Goal: Task Accomplishment & Management: Manage account settings

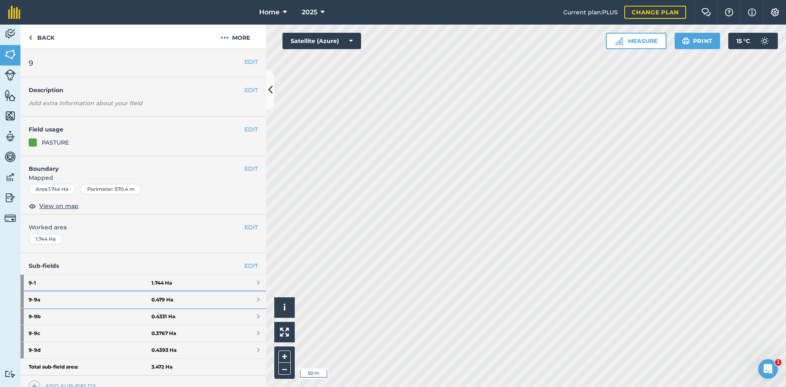
drag, startPoint x: 181, startPoint y: 299, endPoint x: 183, endPoint y: 292, distance: 7.8
click at [181, 299] on link "9 - 9a 0.479 Ha" at bounding box center [143, 300] width 246 height 16
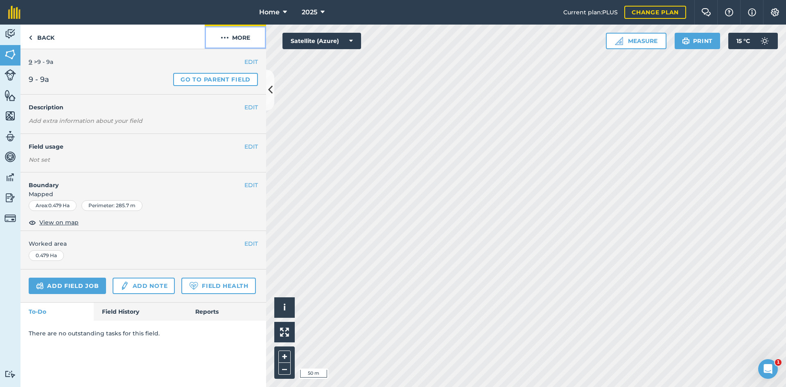
click at [246, 36] on button "More" at bounding box center [235, 37] width 61 height 24
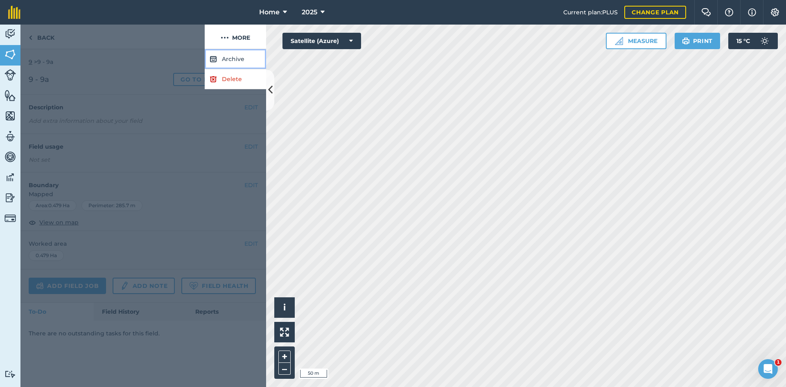
click at [233, 58] on button "Archive" at bounding box center [235, 59] width 61 height 20
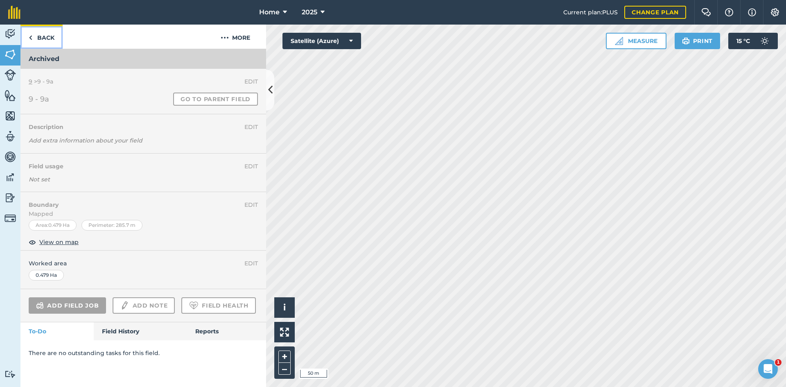
click at [47, 41] on link "Back" at bounding box center [41, 37] width 42 height 24
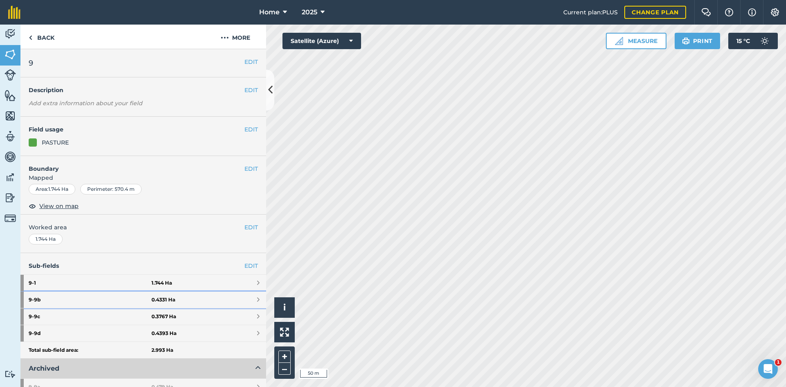
drag, startPoint x: 185, startPoint y: 297, endPoint x: 197, endPoint y: 267, distance: 32.2
click at [186, 296] on link "9 - 9b 0.4331 Ha" at bounding box center [143, 300] width 246 height 16
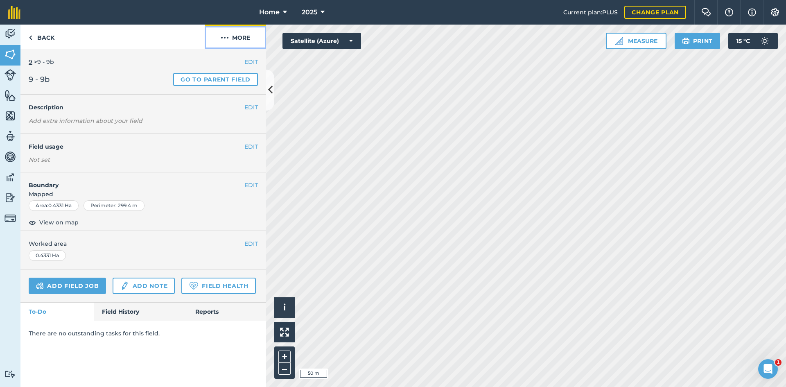
click at [239, 39] on button "More" at bounding box center [235, 37] width 61 height 24
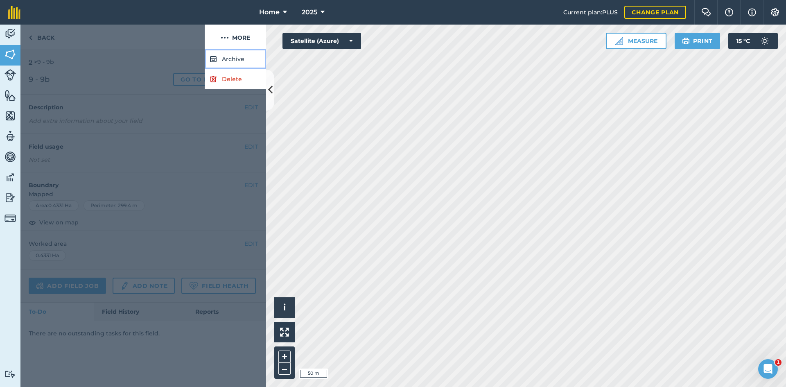
click at [229, 54] on button "Archive" at bounding box center [235, 59] width 61 height 20
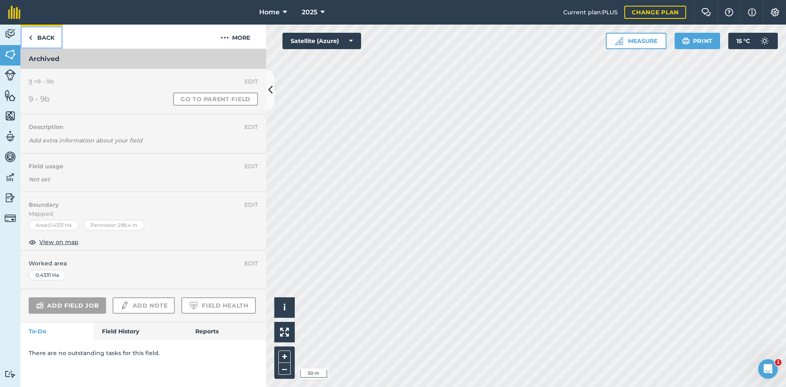
click at [48, 37] on link "Back" at bounding box center [41, 37] width 42 height 24
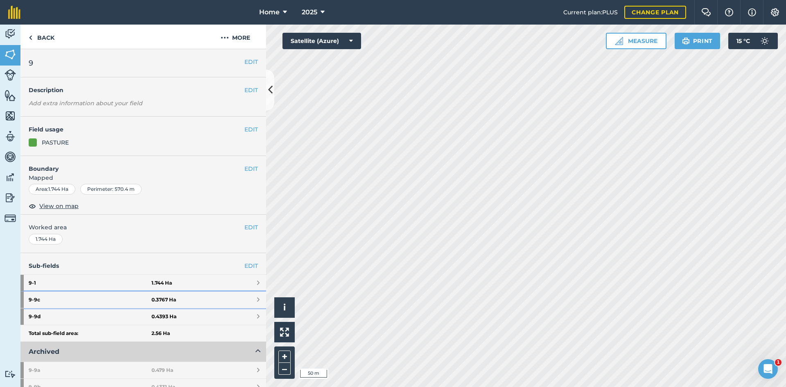
click at [177, 299] on link "9 - 9c 0.3767 Ha" at bounding box center [143, 300] width 246 height 16
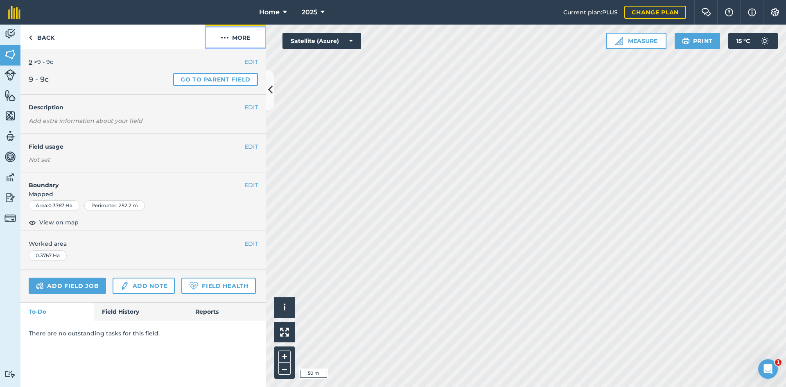
click at [243, 35] on button "More" at bounding box center [235, 37] width 61 height 24
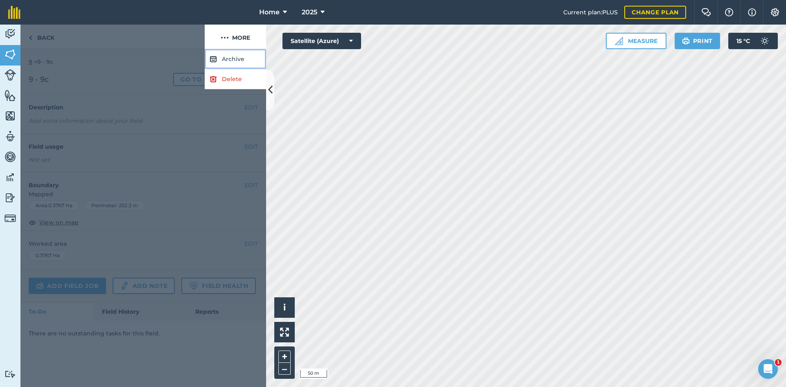
click at [229, 56] on button "Archive" at bounding box center [235, 59] width 61 height 20
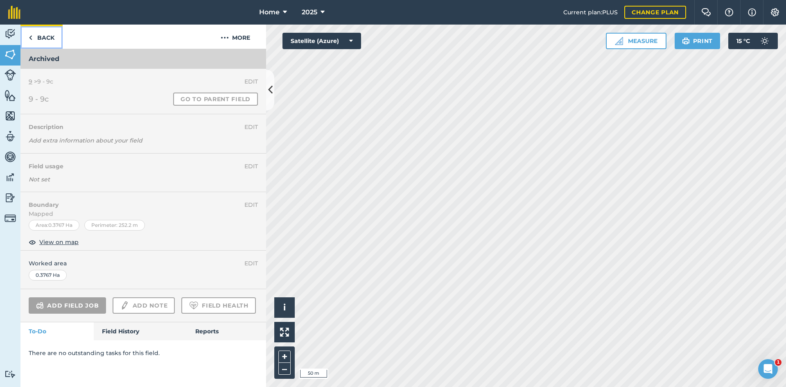
click at [46, 34] on link "Back" at bounding box center [41, 37] width 42 height 24
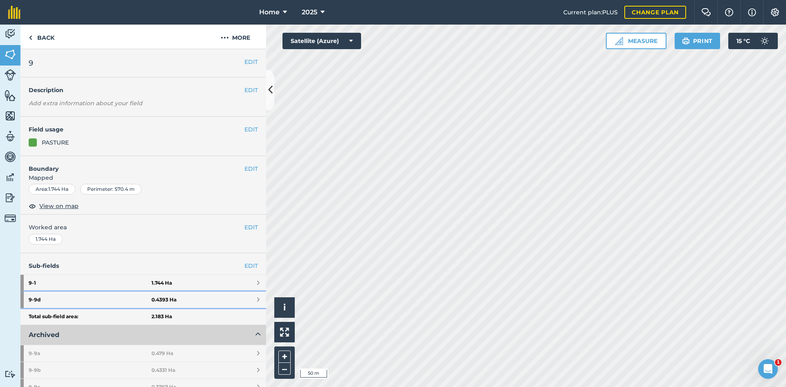
click at [192, 296] on link "9 - 9d 0.4393 Ha" at bounding box center [143, 300] width 246 height 16
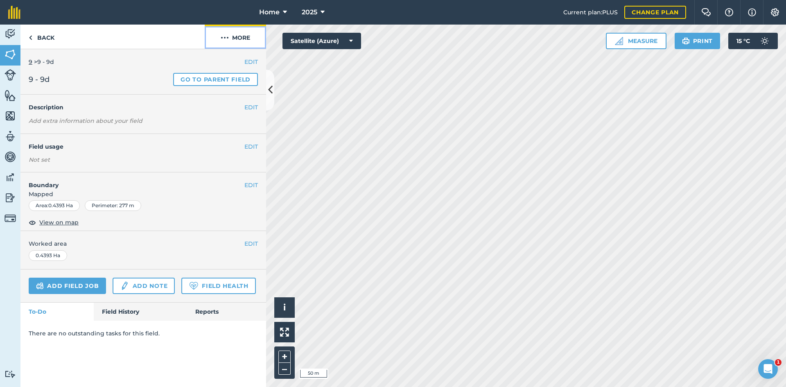
click at [240, 40] on button "More" at bounding box center [235, 37] width 61 height 24
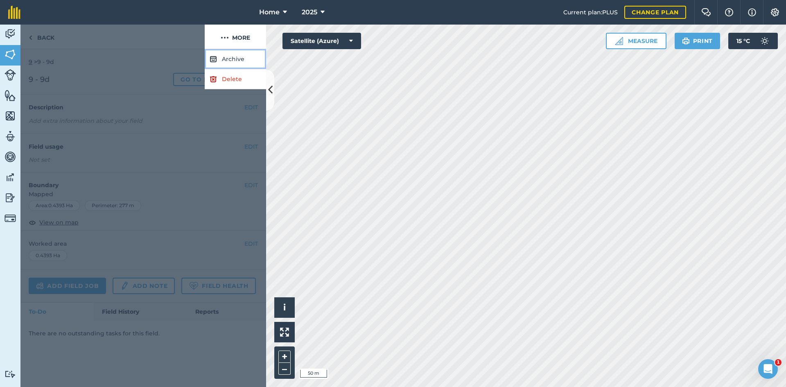
click at [221, 63] on button "Archive" at bounding box center [235, 59] width 61 height 20
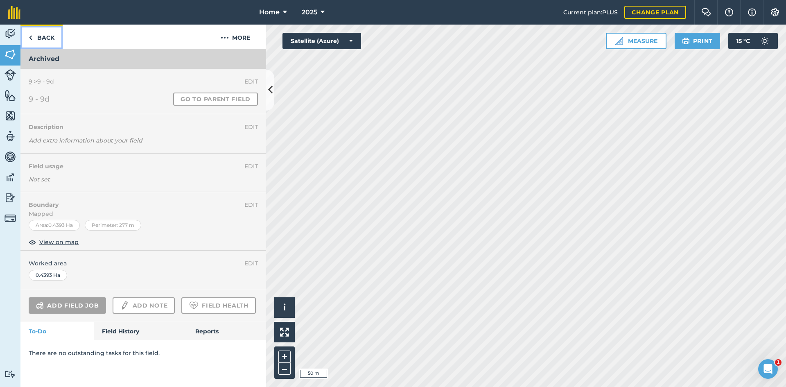
drag, startPoint x: 48, startPoint y: 34, endPoint x: 57, endPoint y: 41, distance: 12.5
click at [48, 34] on link "Back" at bounding box center [41, 37] width 42 height 24
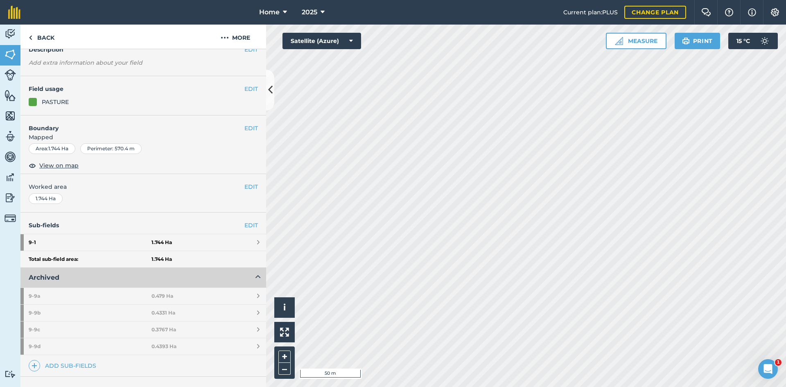
scroll to position [41, 0]
click at [84, 368] on link "Add sub-fields" at bounding box center [64, 365] width 71 height 11
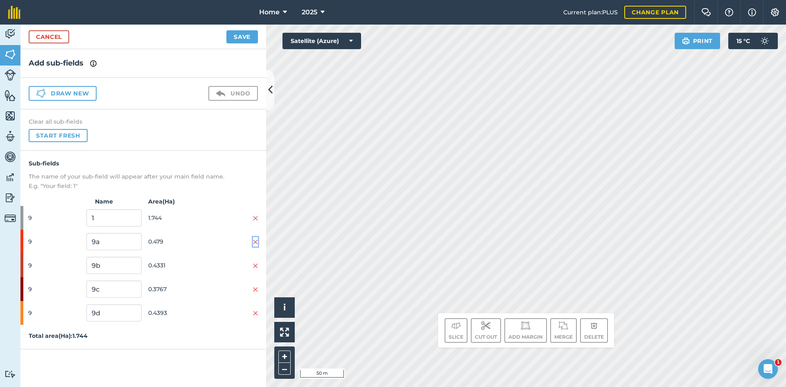
click at [255, 240] on img at bounding box center [255, 242] width 5 height 7
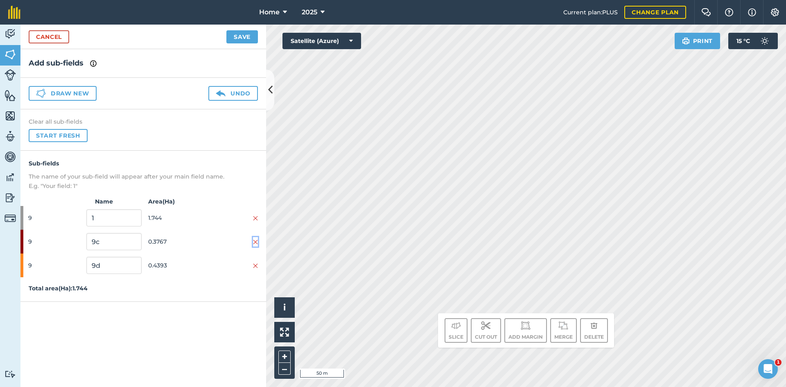
click at [255, 240] on img at bounding box center [255, 242] width 5 height 7
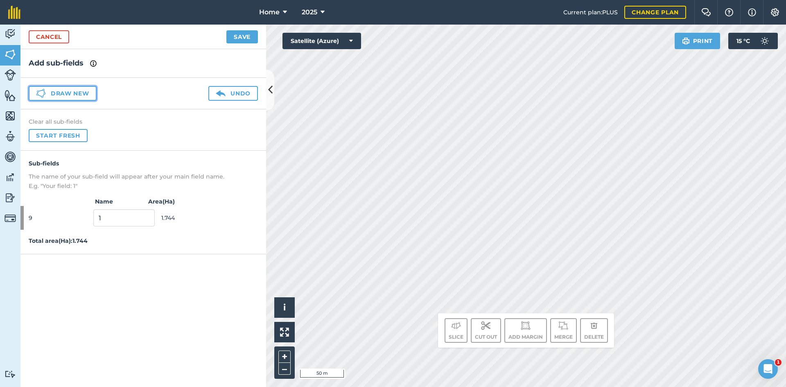
click at [68, 92] on button "Draw new" at bounding box center [63, 93] width 68 height 15
click at [61, 97] on button "Draw new" at bounding box center [63, 93] width 68 height 15
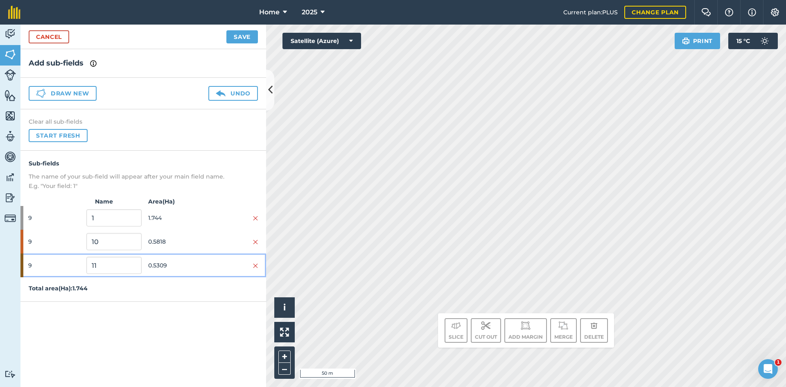
click at [160, 262] on span "0.5309" at bounding box center [175, 266] width 55 height 16
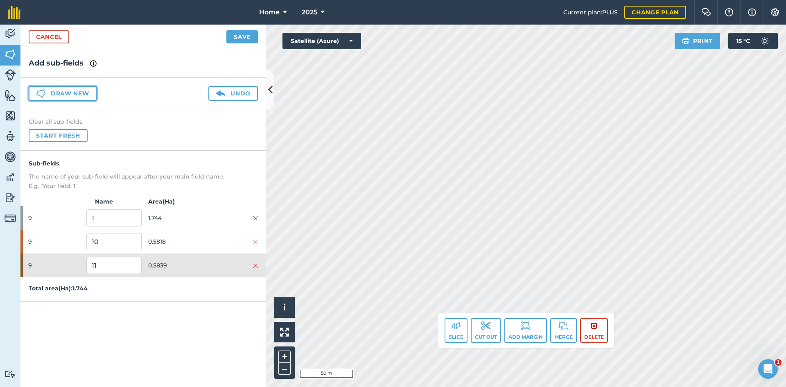
click at [61, 95] on button "Draw new" at bounding box center [63, 93] width 68 height 15
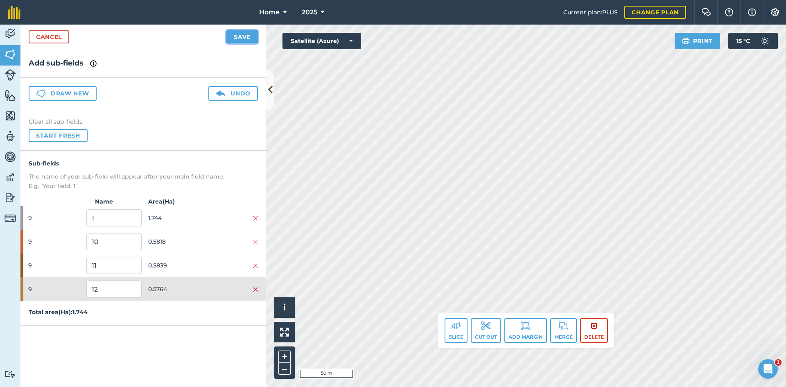
click at [248, 37] on button "Save" at bounding box center [242, 36] width 32 height 13
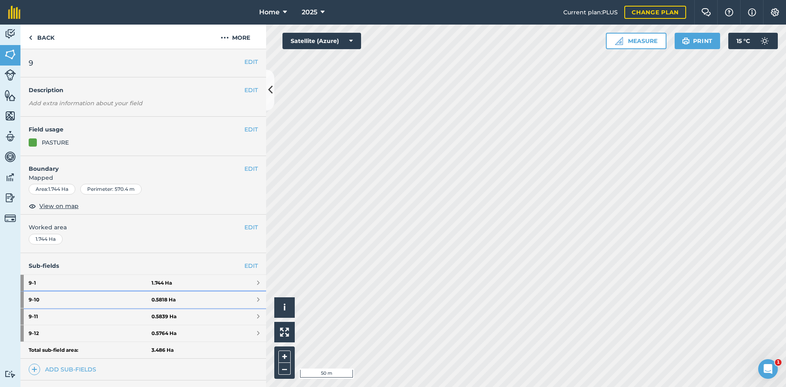
click at [114, 296] on strong "9 - 10" at bounding box center [90, 300] width 123 height 16
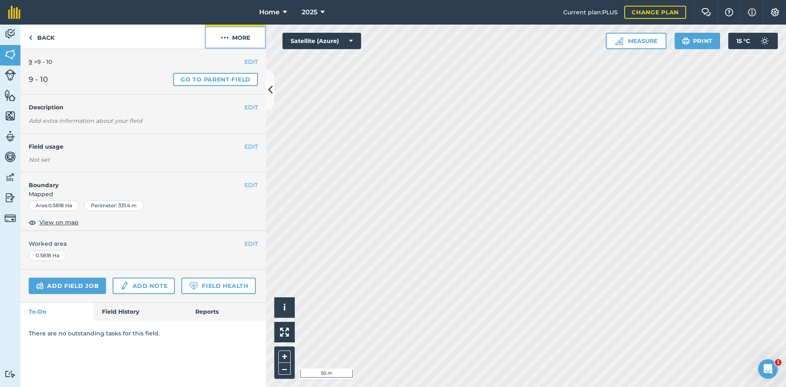
click at [235, 38] on button "More" at bounding box center [235, 37] width 61 height 24
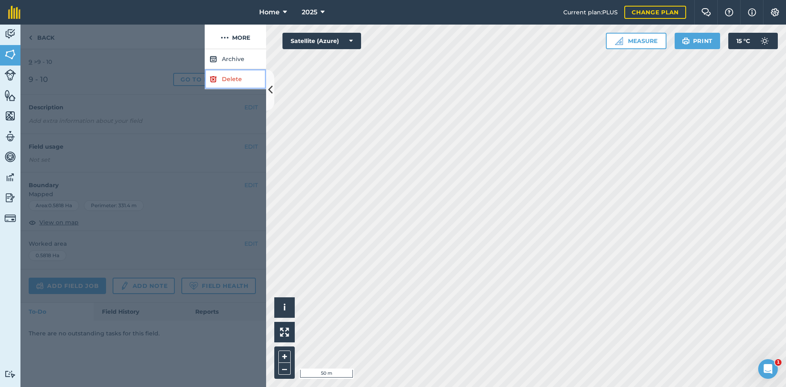
click at [235, 80] on link "Delete" at bounding box center [235, 79] width 61 height 20
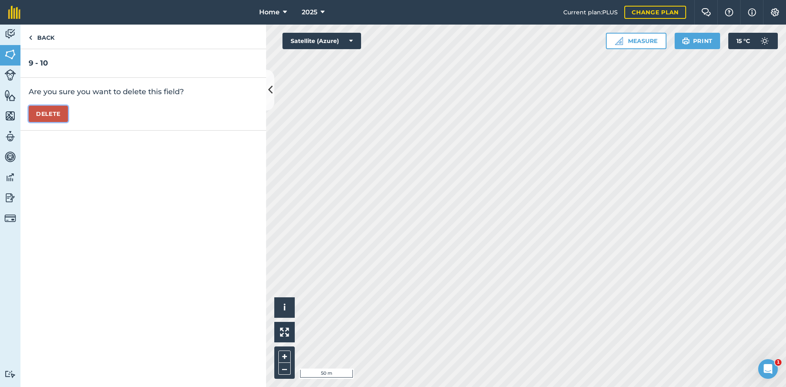
click at [56, 114] on button "Delete" at bounding box center [48, 114] width 39 height 16
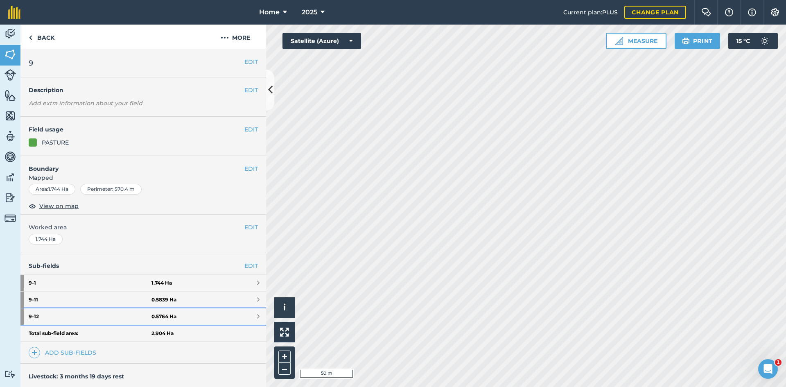
click at [195, 312] on link "9 - 12 0.5764 Ha" at bounding box center [143, 316] width 246 height 16
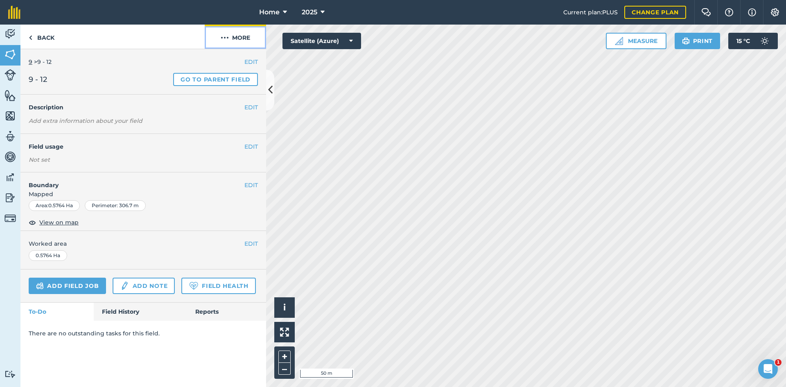
click at [231, 38] on button "More" at bounding box center [235, 37] width 61 height 24
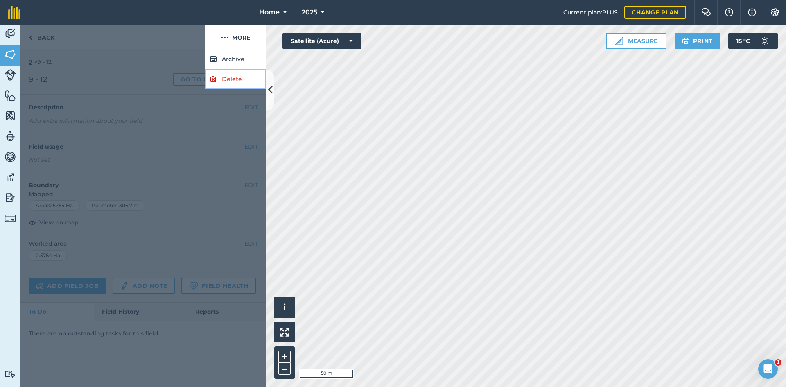
click at [232, 77] on link "Delete" at bounding box center [235, 79] width 61 height 20
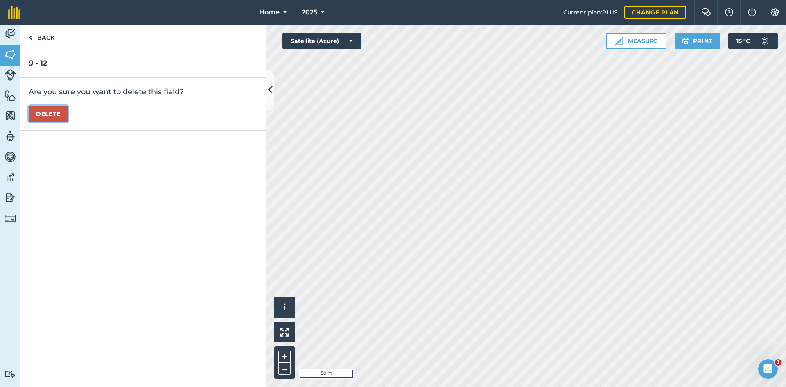
click at [49, 114] on button "Delete" at bounding box center [48, 114] width 39 height 16
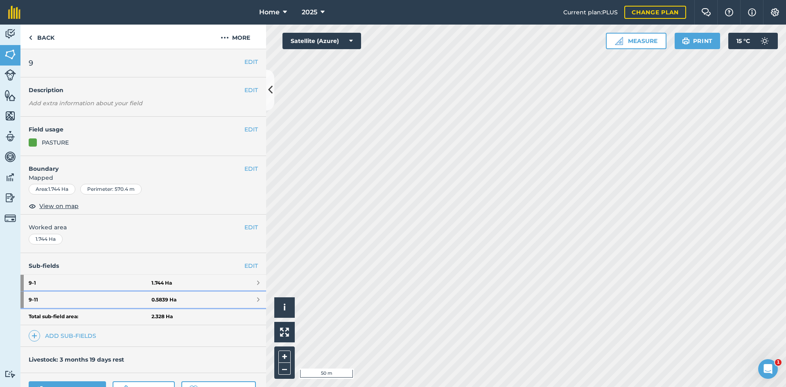
click at [152, 303] on strong "0.5839 Ha" at bounding box center [164, 299] width 25 height 7
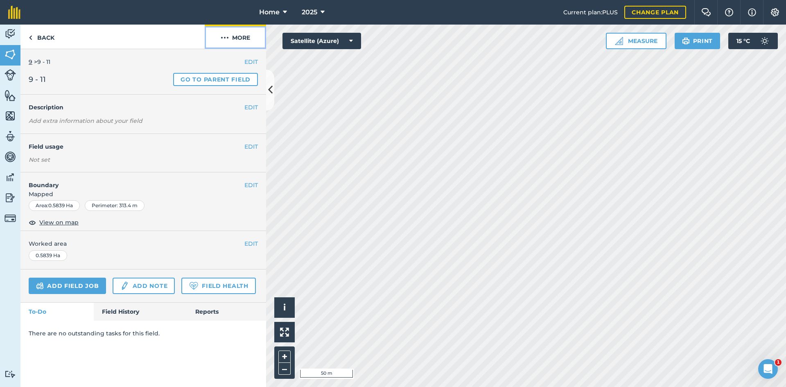
click at [232, 36] on button "More" at bounding box center [235, 37] width 61 height 24
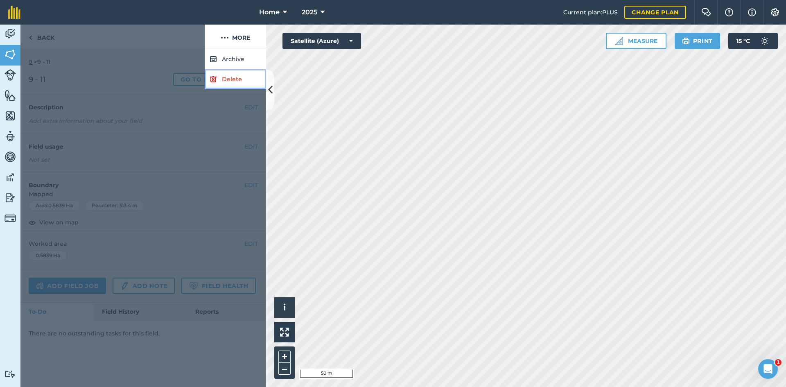
click at [225, 76] on link "Delete" at bounding box center [235, 79] width 61 height 20
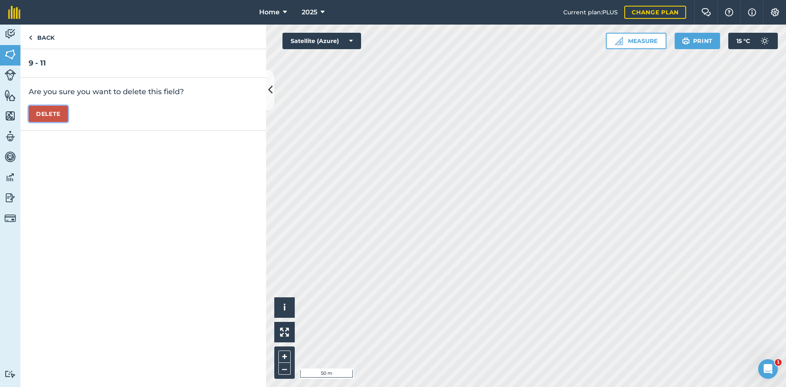
click at [44, 117] on button "Delete" at bounding box center [48, 114] width 39 height 16
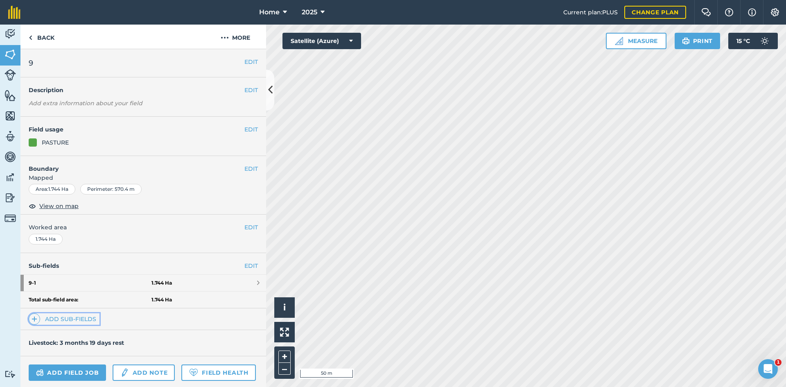
click at [57, 318] on link "Add sub-fields" at bounding box center [64, 318] width 71 height 11
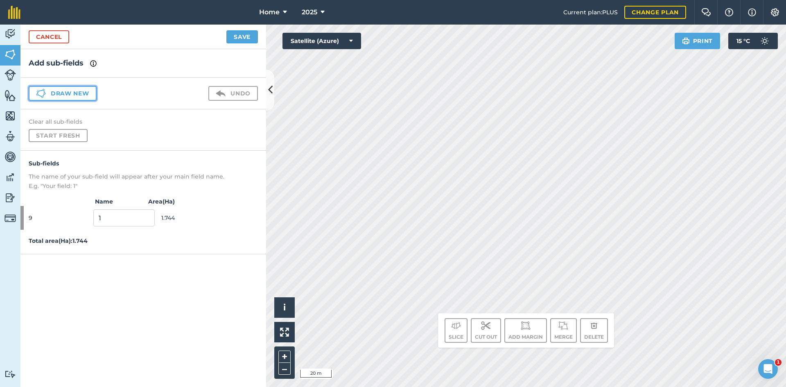
click at [66, 88] on button "Draw new" at bounding box center [63, 93] width 68 height 15
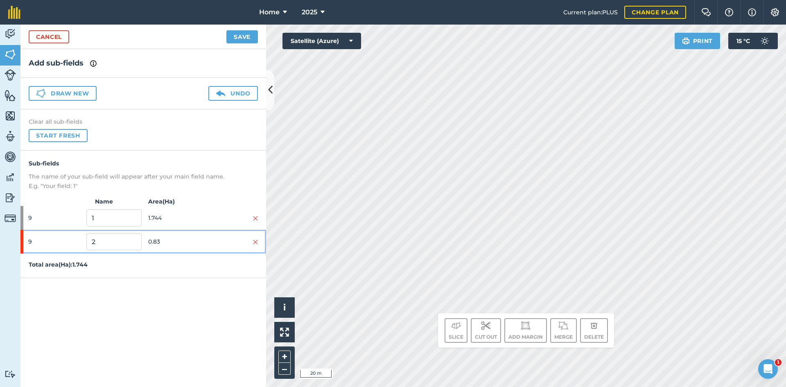
click at [184, 249] on span "0.83" at bounding box center [175, 242] width 55 height 16
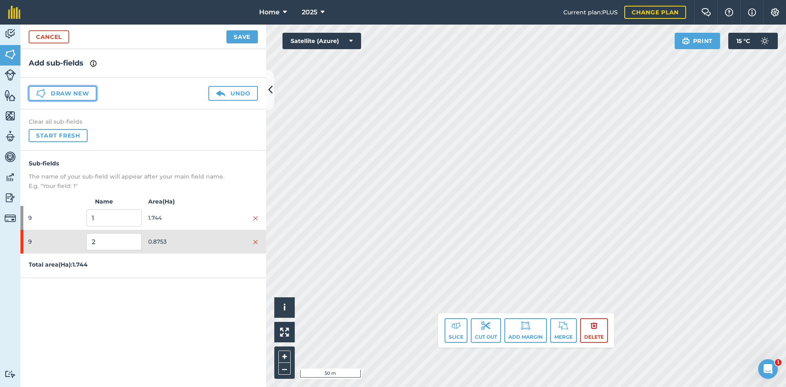
click at [75, 95] on button "Draw new" at bounding box center [63, 93] width 68 height 15
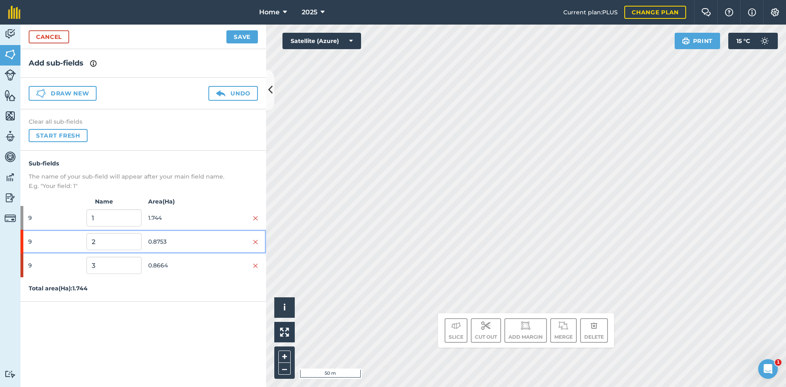
click at [181, 237] on span "0.8753" at bounding box center [175, 242] width 55 height 16
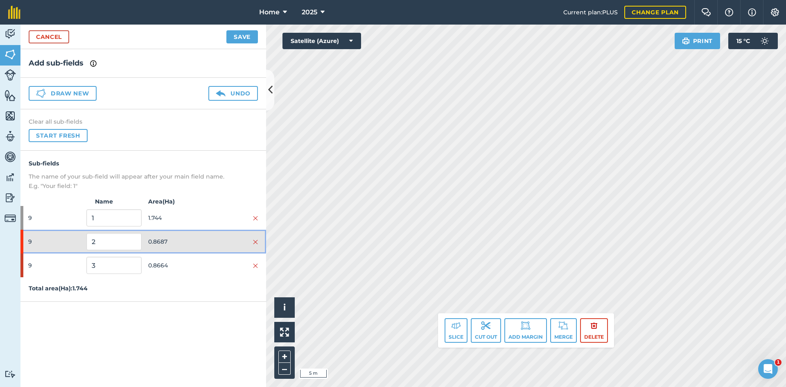
click at [206, 237] on div at bounding box center [230, 241] width 55 height 9
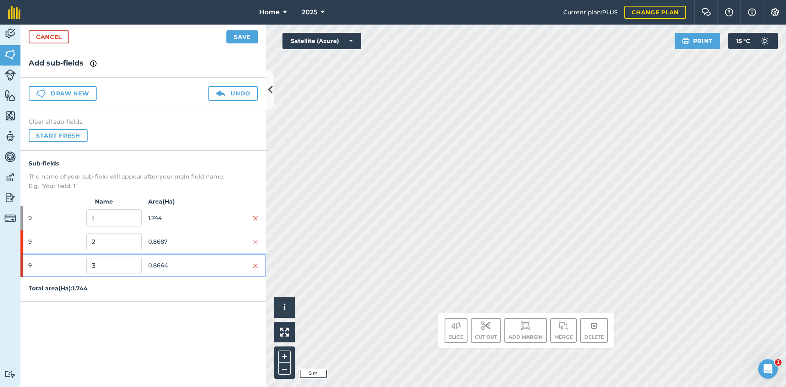
drag, startPoint x: 194, startPoint y: 268, endPoint x: 210, endPoint y: 263, distance: 16.8
click at [195, 268] on span "0.8664" at bounding box center [175, 266] width 55 height 16
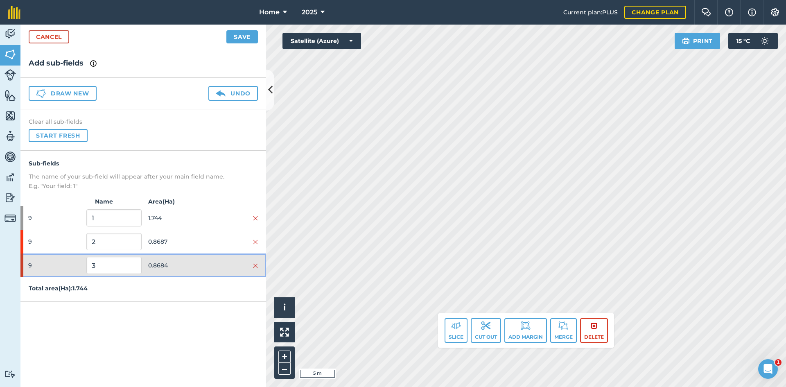
click at [188, 258] on span "0.8684" at bounding box center [175, 266] width 55 height 16
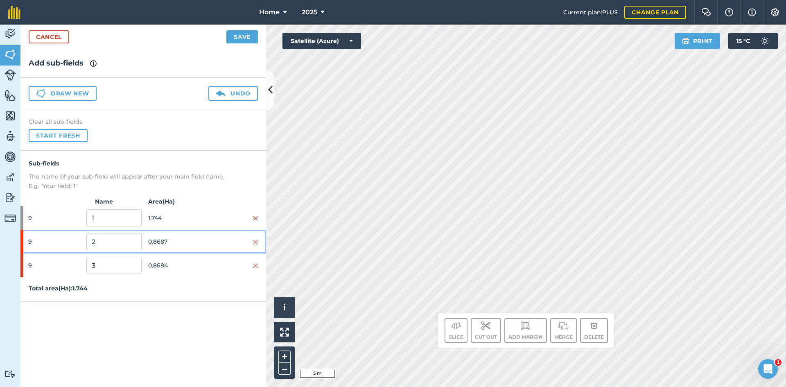
click at [190, 245] on span "0.8687" at bounding box center [175, 242] width 55 height 16
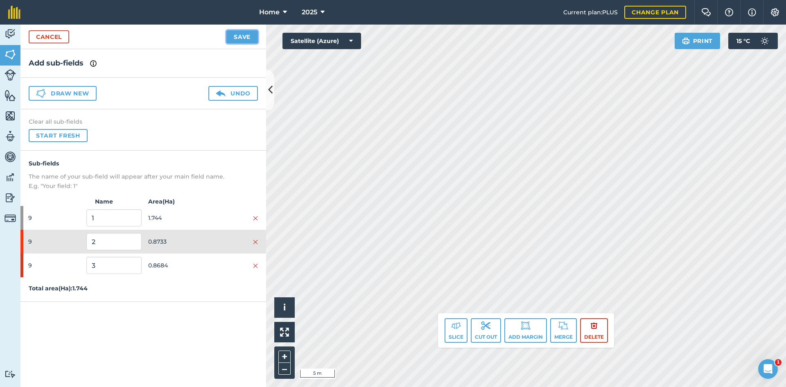
click at [247, 30] on button "Save" at bounding box center [242, 36] width 32 height 13
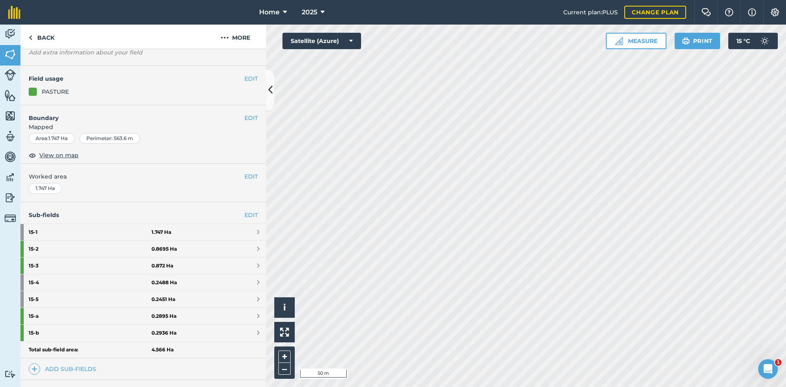
scroll to position [82, 0]
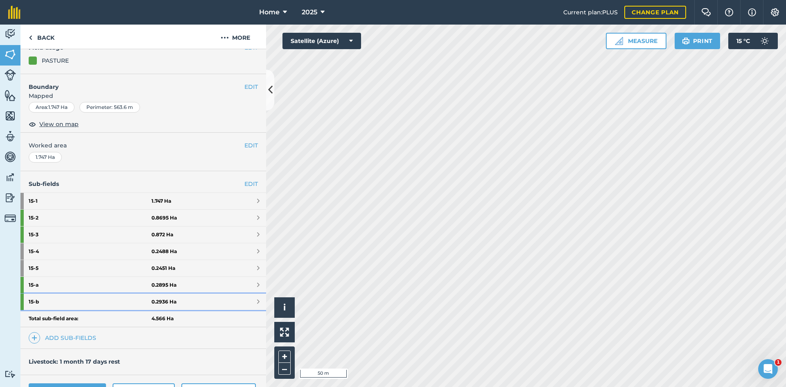
click at [177, 297] on link "15 - b 0.2936 Ha" at bounding box center [143, 302] width 246 height 16
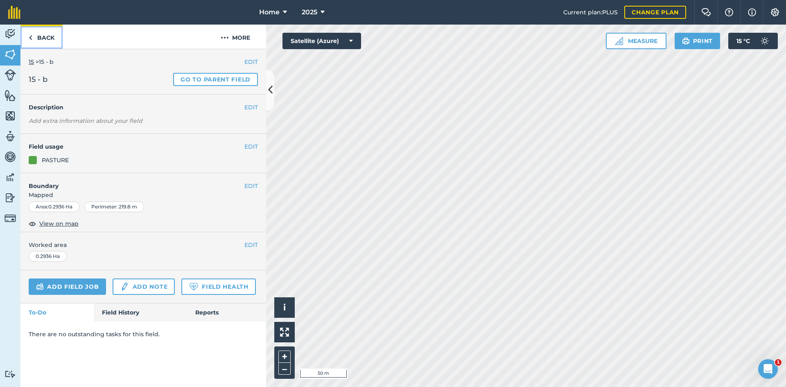
click at [40, 38] on link "Back" at bounding box center [41, 37] width 42 height 24
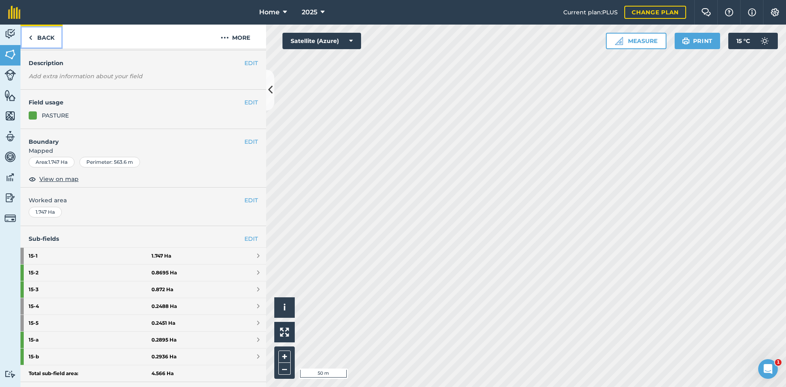
scroll to position [41, 0]
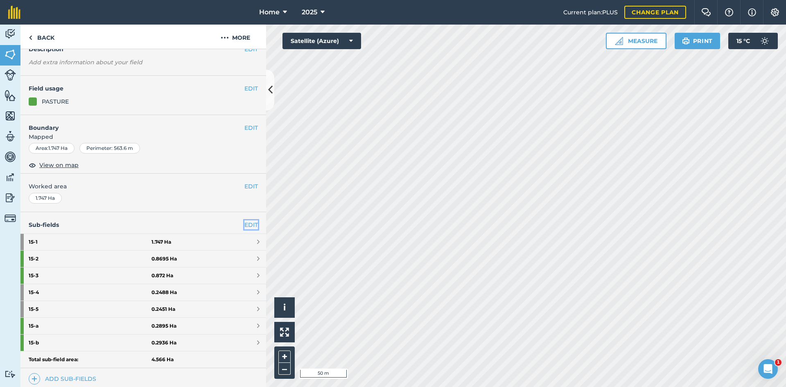
click at [248, 224] on link "EDIT" at bounding box center [251, 224] width 14 height 9
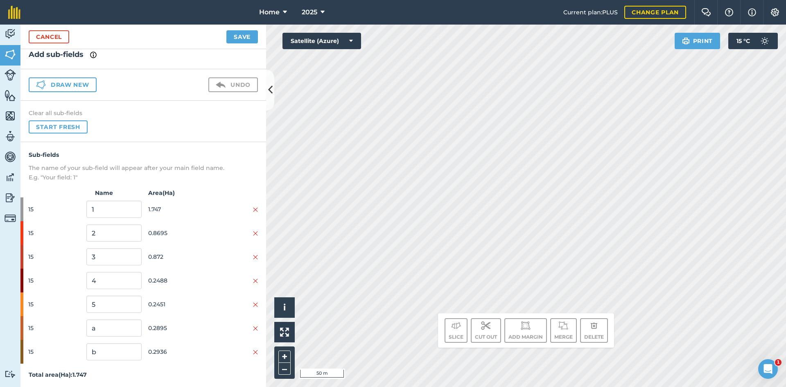
scroll to position [10, 0]
click at [253, 231] on img at bounding box center [255, 232] width 5 height 7
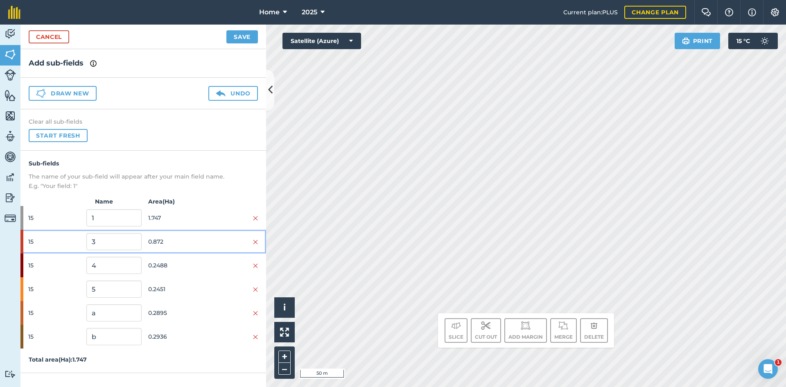
scroll to position [0, 0]
click at [249, 231] on div "15 3 0.872" at bounding box center [143, 242] width 246 height 24
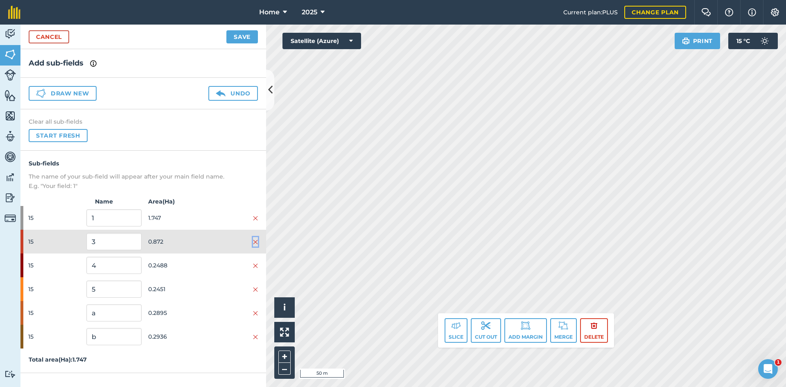
click at [256, 241] on img at bounding box center [255, 242] width 5 height 7
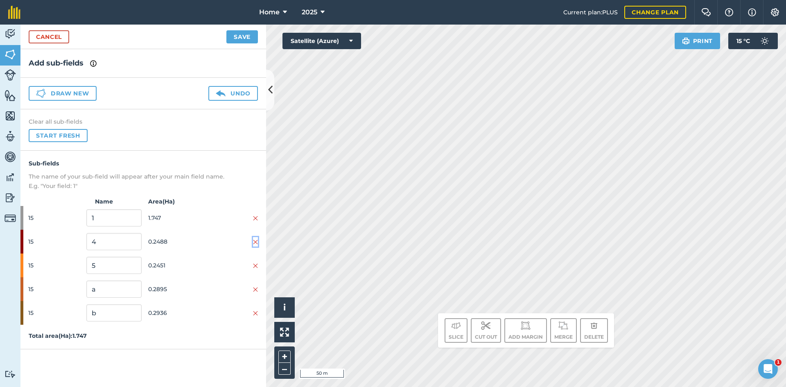
click at [256, 241] on img at bounding box center [255, 242] width 5 height 7
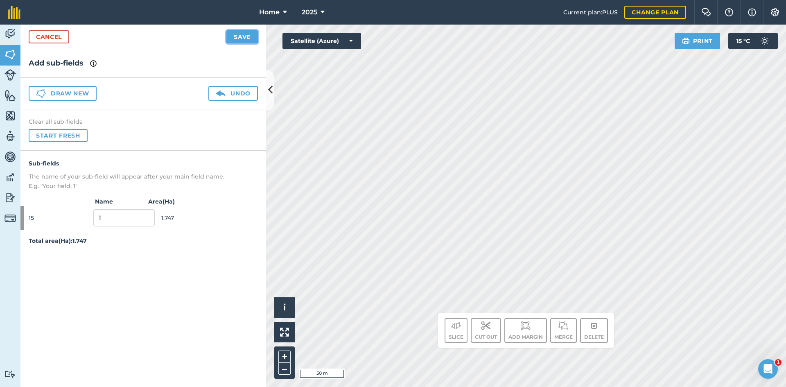
click at [240, 38] on button "Save" at bounding box center [242, 36] width 32 height 13
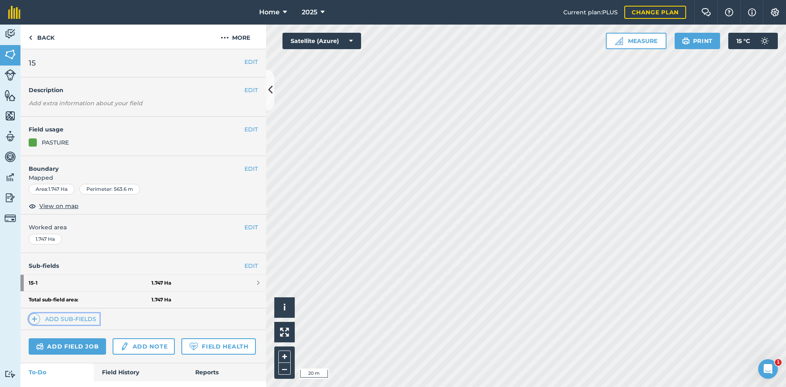
click at [77, 319] on link "Add sub-fields" at bounding box center [64, 318] width 71 height 11
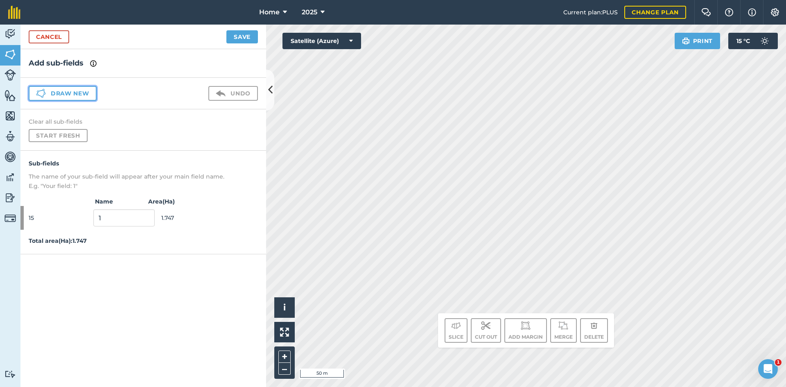
click at [86, 88] on button "Draw new" at bounding box center [63, 93] width 68 height 15
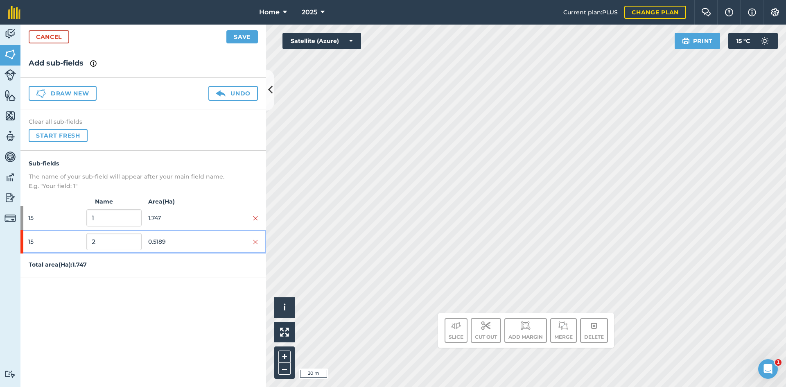
click at [163, 240] on span "0.5189" at bounding box center [175, 242] width 55 height 16
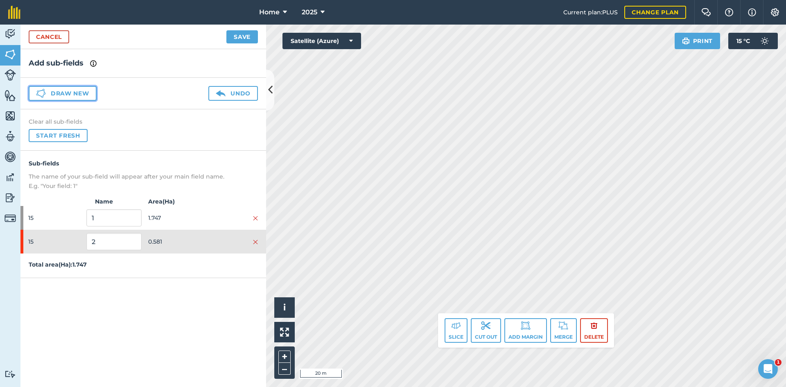
click at [73, 95] on button "Draw new" at bounding box center [63, 93] width 68 height 15
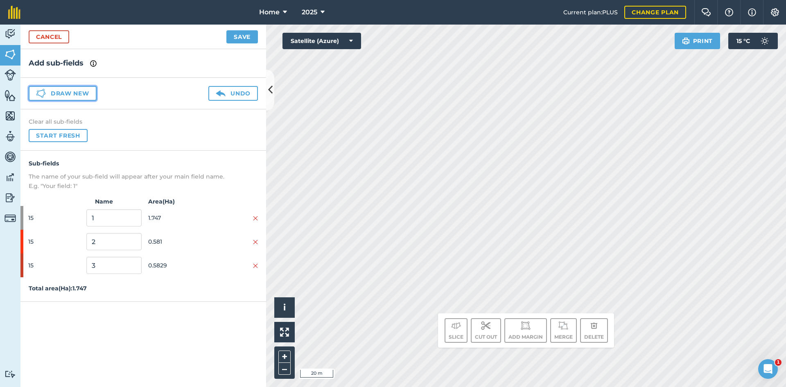
drag, startPoint x: 52, startPoint y: 93, endPoint x: 57, endPoint y: 97, distance: 7.0
click at [53, 94] on button "Draw new" at bounding box center [63, 93] width 68 height 15
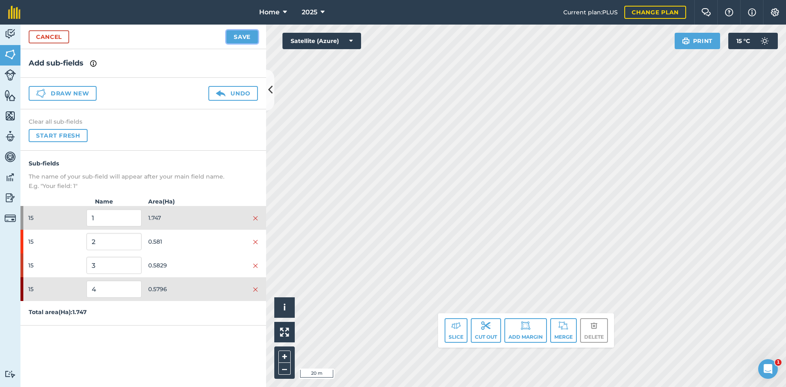
click at [240, 32] on button "Save" at bounding box center [242, 36] width 32 height 13
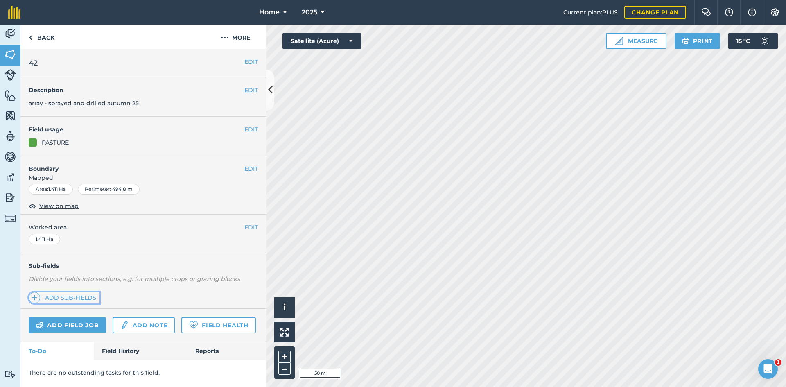
click at [86, 295] on link "Add sub-fields" at bounding box center [64, 297] width 71 height 11
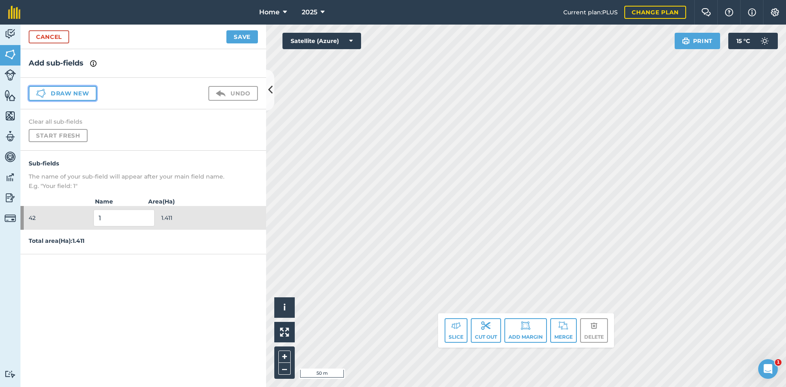
click at [58, 91] on button "Draw new" at bounding box center [63, 93] width 68 height 15
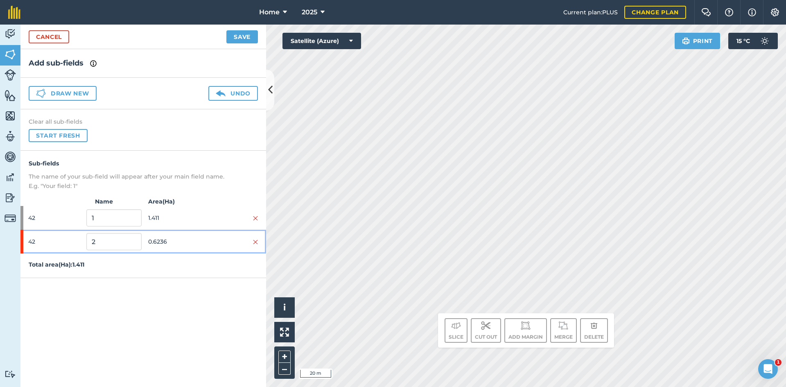
click at [163, 243] on span "0.6236" at bounding box center [175, 242] width 55 height 16
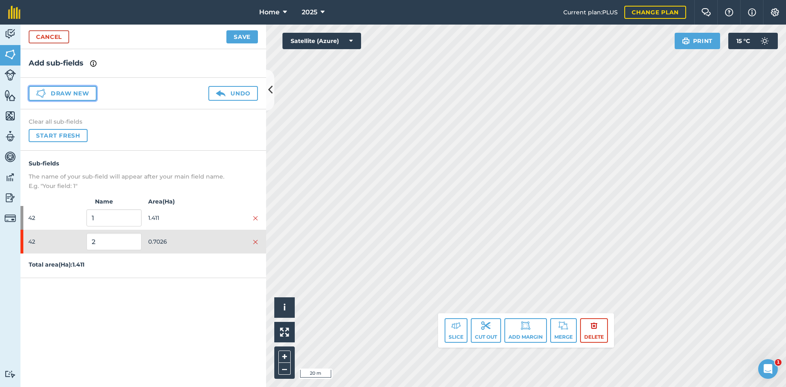
click at [61, 90] on button "Draw new" at bounding box center [63, 93] width 68 height 15
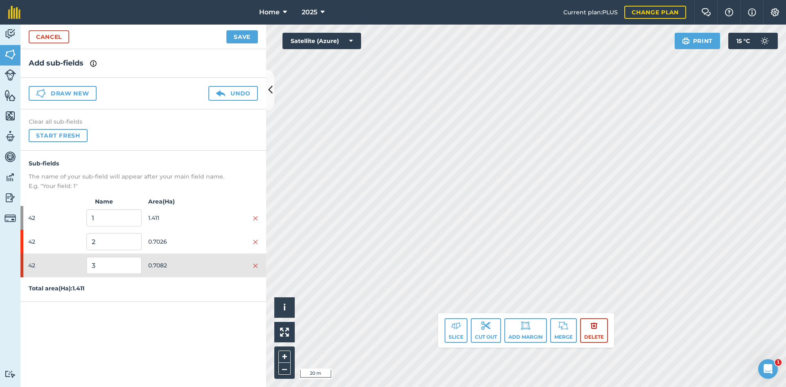
click at [246, 42] on div "Cancel Save" at bounding box center [143, 37] width 246 height 25
click at [246, 40] on button "Save" at bounding box center [242, 36] width 32 height 13
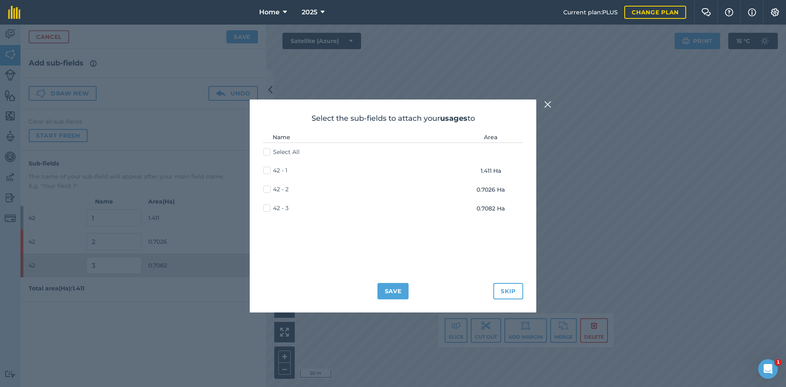
click at [264, 189] on label "42 - 2" at bounding box center [275, 189] width 25 height 9
click at [264, 189] on input "42 - 2" at bounding box center [265, 187] width 5 height 5
checkbox input "true"
click at [267, 209] on label "42 - 3" at bounding box center [275, 208] width 25 height 9
click at [267, 209] on input "42 - 3" at bounding box center [265, 206] width 5 height 5
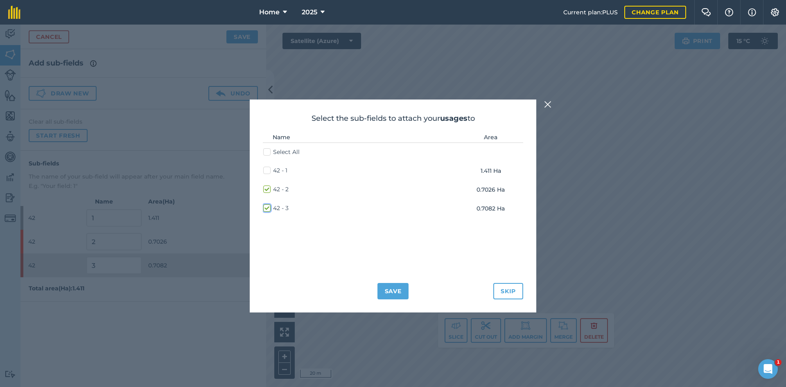
checkbox input "true"
click at [395, 296] on button "Save" at bounding box center [394, 291] width 32 height 16
